Goal: Information Seeking & Learning: Learn about a topic

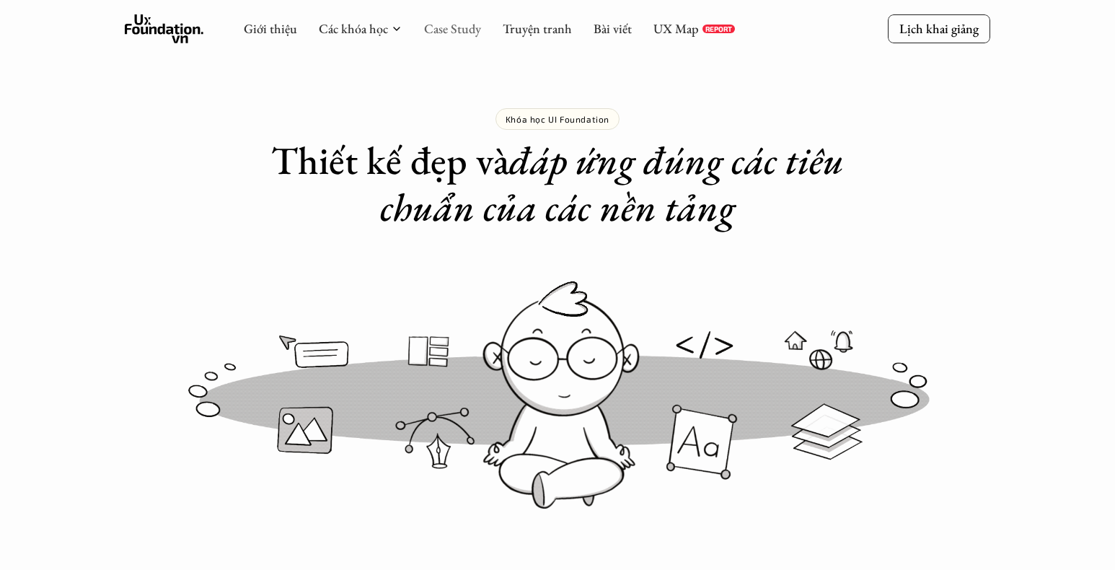
click at [451, 30] on link "Case Study" at bounding box center [452, 28] width 57 height 17
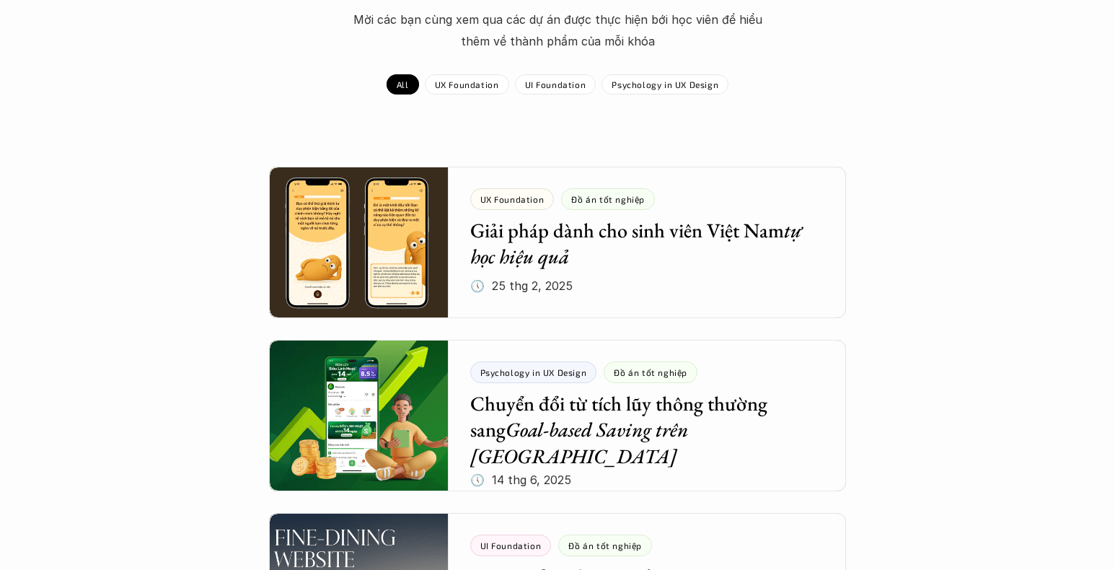
scroll to position [175, 0]
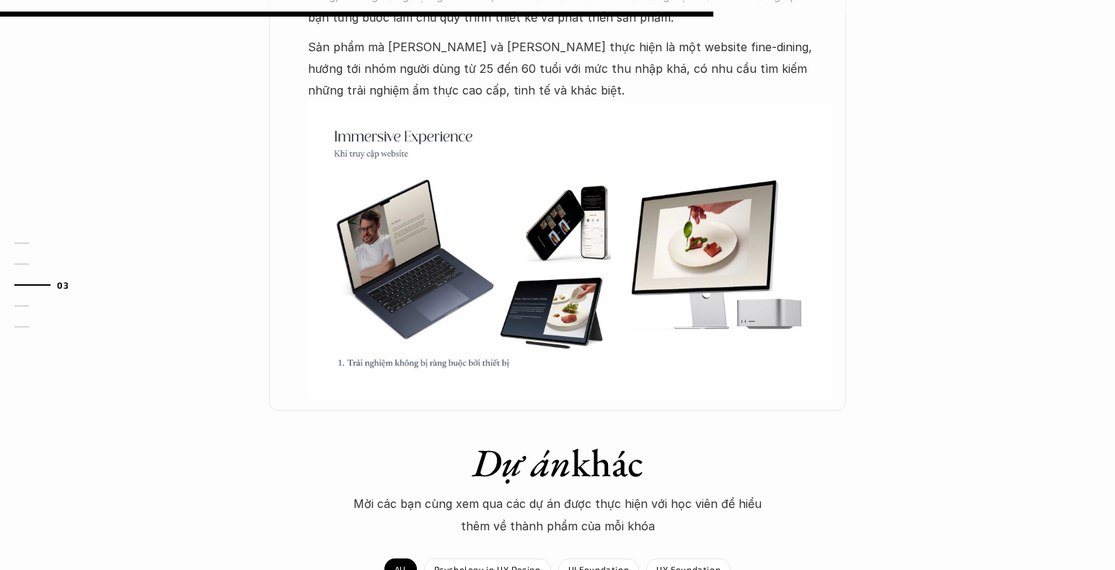
scroll to position [885, 0]
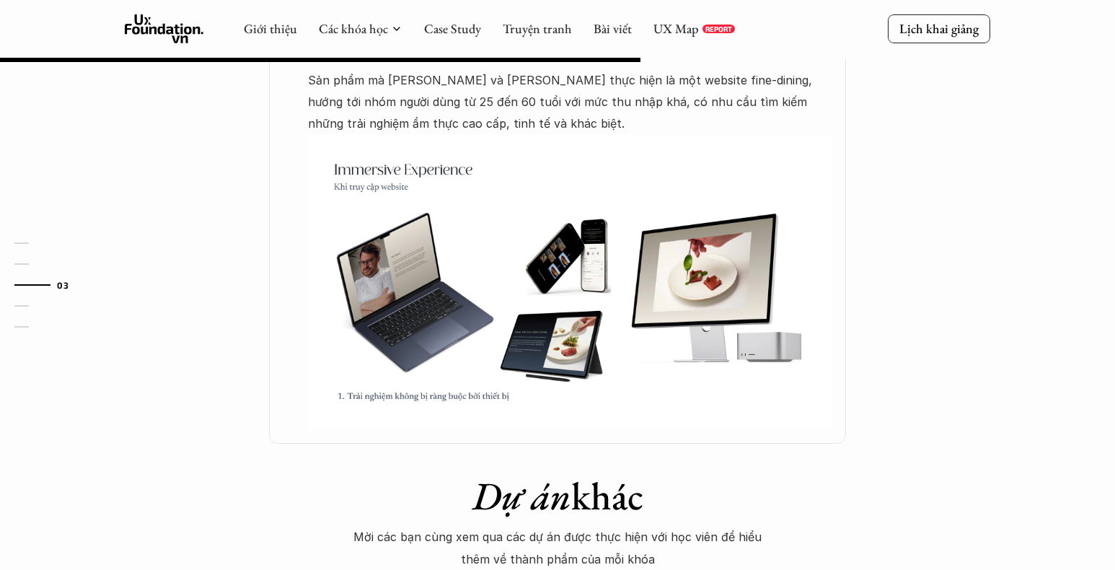
click at [654, 248] on img at bounding box center [570, 282] width 524 height 294
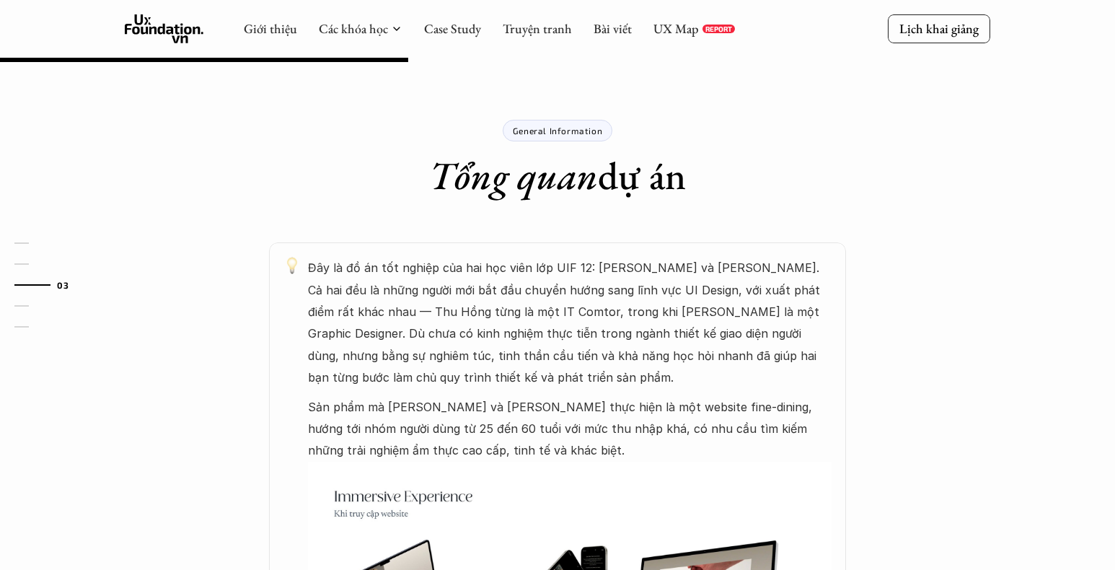
scroll to position [519, 0]
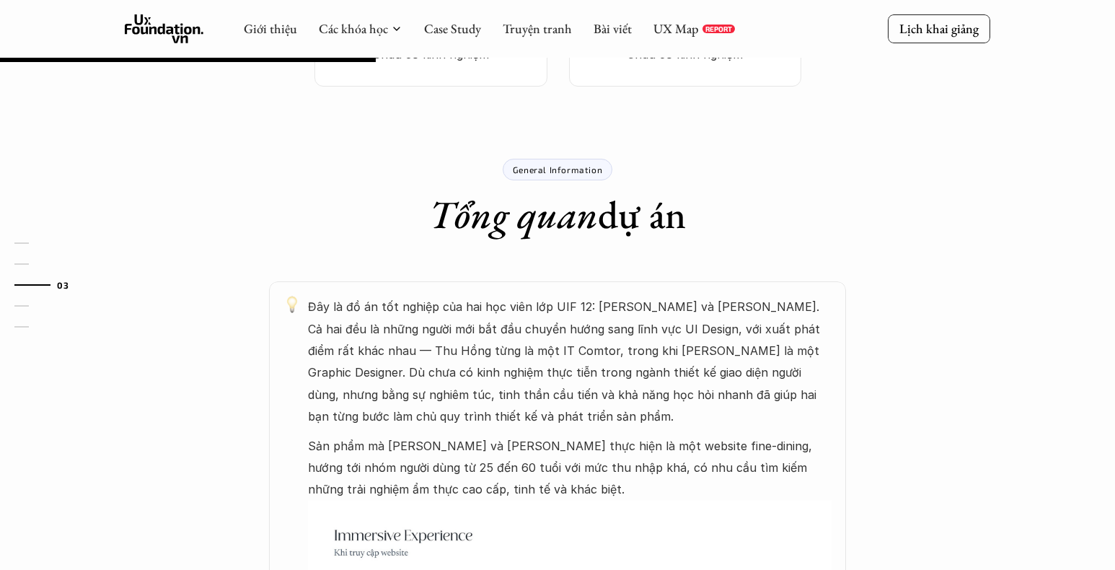
click at [579, 176] on div "General Information" at bounding box center [558, 170] width 110 height 22
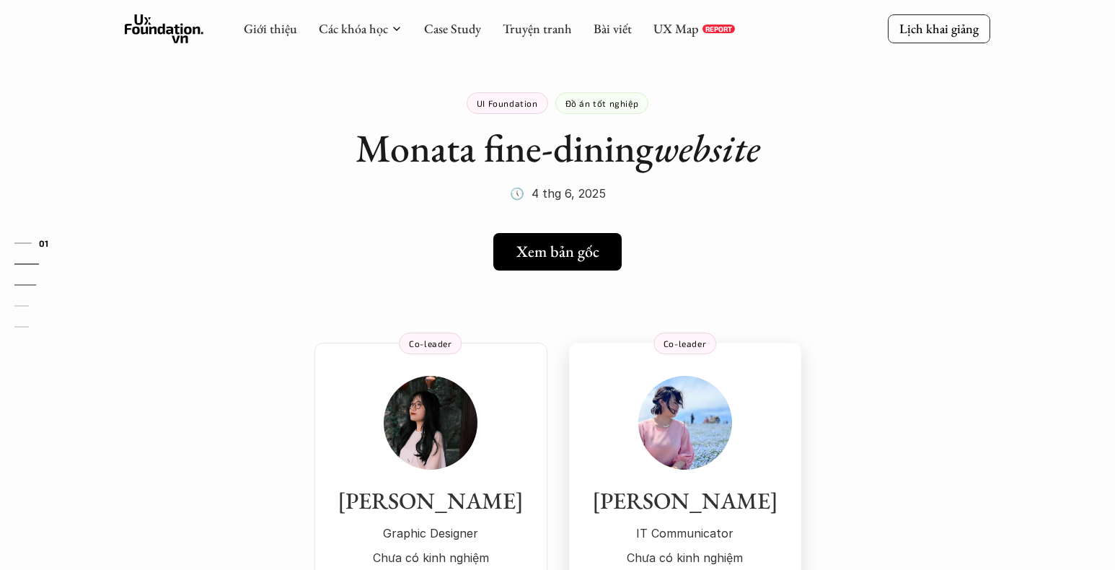
scroll to position [0, 0]
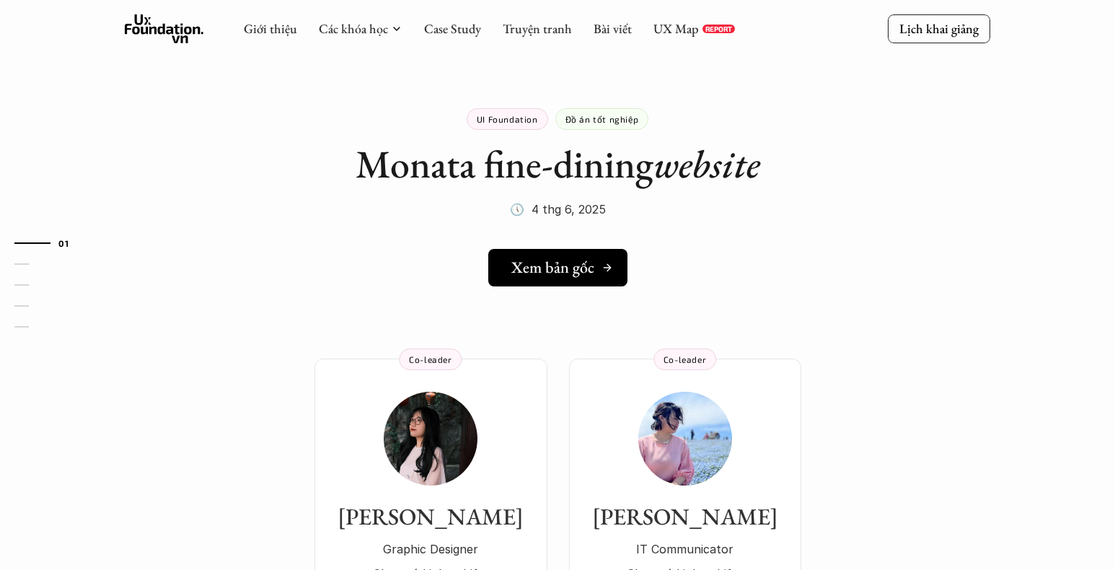
click at [571, 263] on h5 "Xem bản gốc" at bounding box center [553, 267] width 83 height 19
